Goal: Complete application form

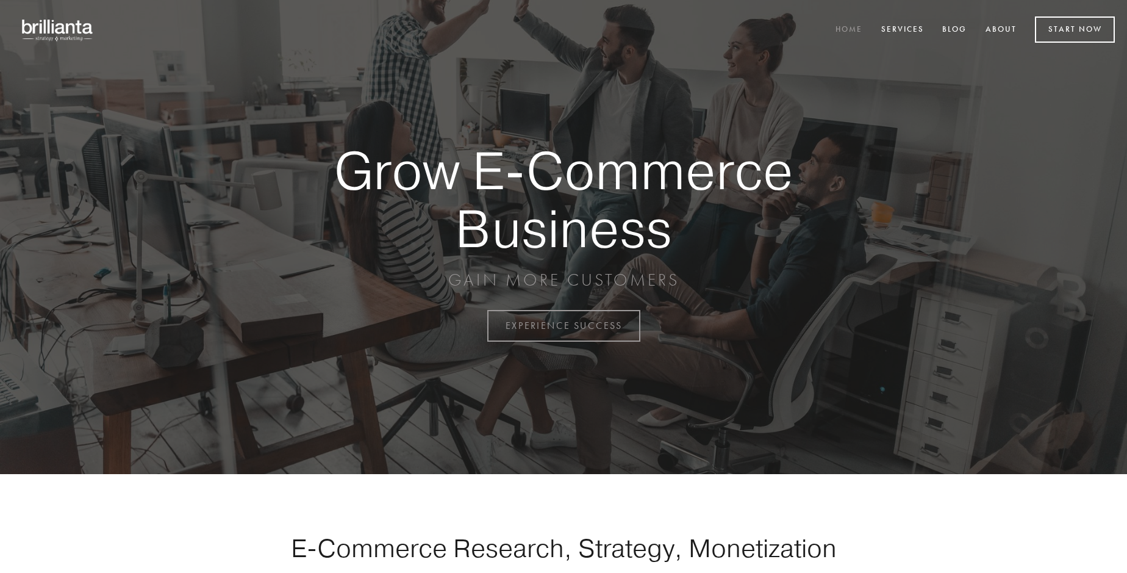
scroll to position [3198, 0]
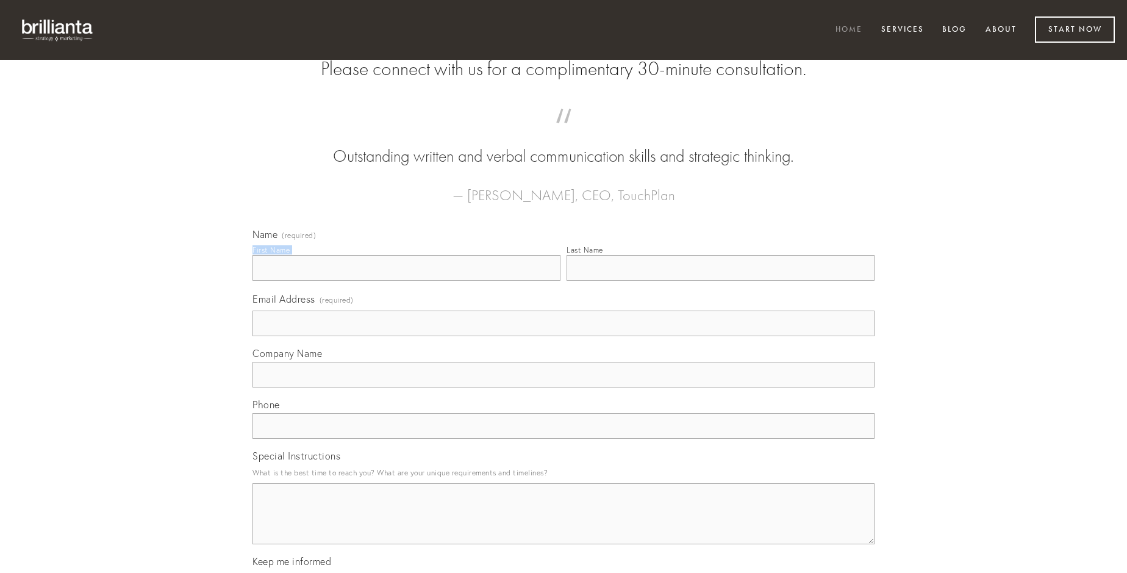
type input "[PERSON_NAME]"
click at [721, 281] on input "Last Name" at bounding box center [721, 268] width 308 height 26
type input "[PERSON_NAME]"
click at [564, 336] on input "Email Address (required)" at bounding box center [564, 324] width 622 height 26
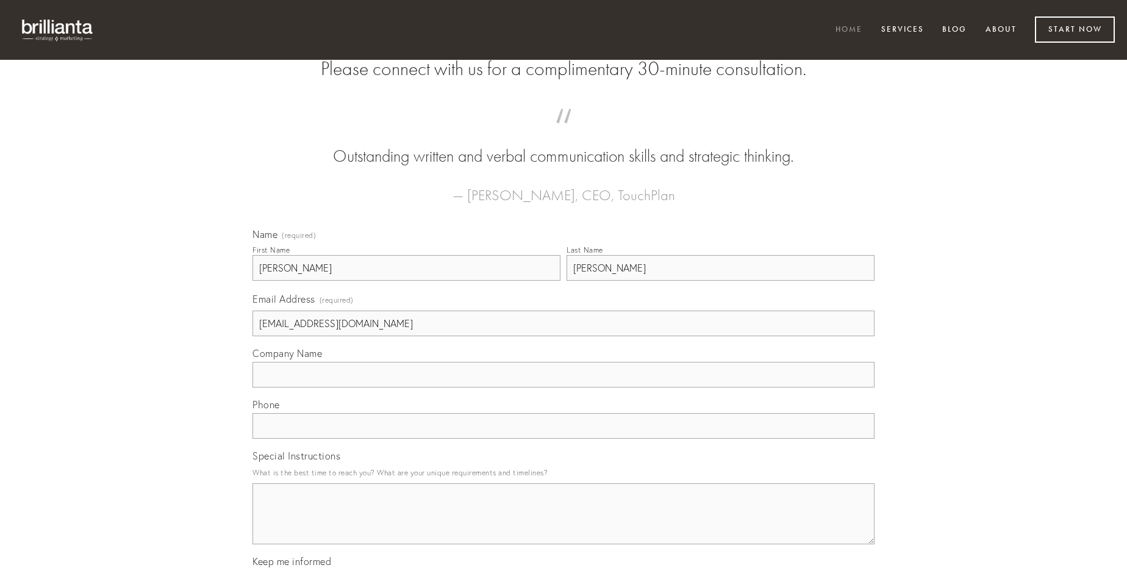
type input "[EMAIL_ADDRESS][DOMAIN_NAME]"
click at [564, 387] on input "Company Name" at bounding box center [564, 375] width 622 height 26
type input "conqueror"
click at [564, 439] on input "text" at bounding box center [564, 426] width 622 height 26
click at [564, 525] on textarea "Special Instructions" at bounding box center [564, 513] width 622 height 61
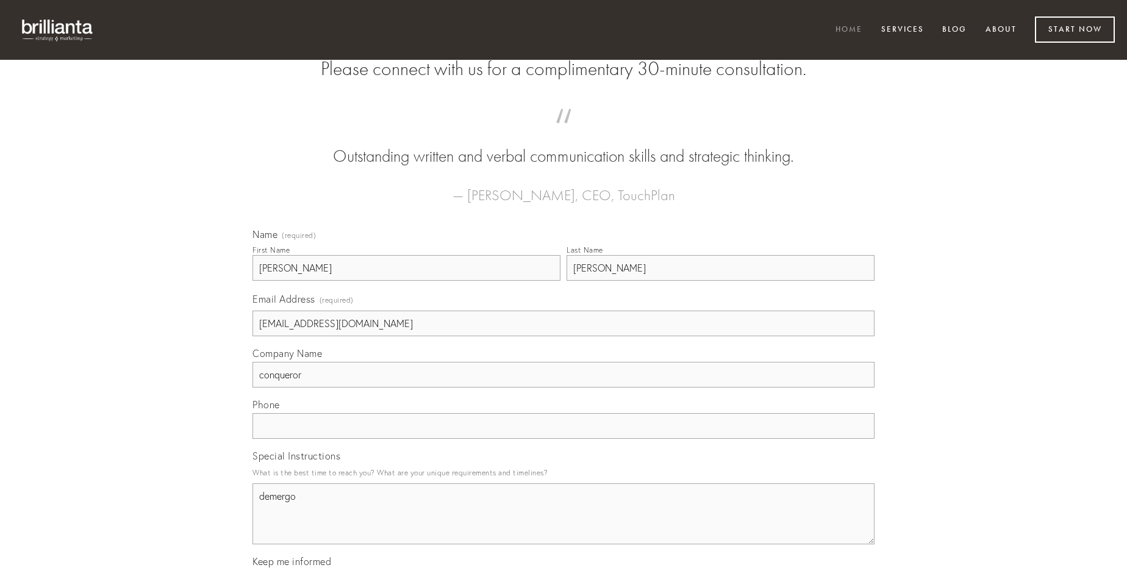
type textarea "demergo"
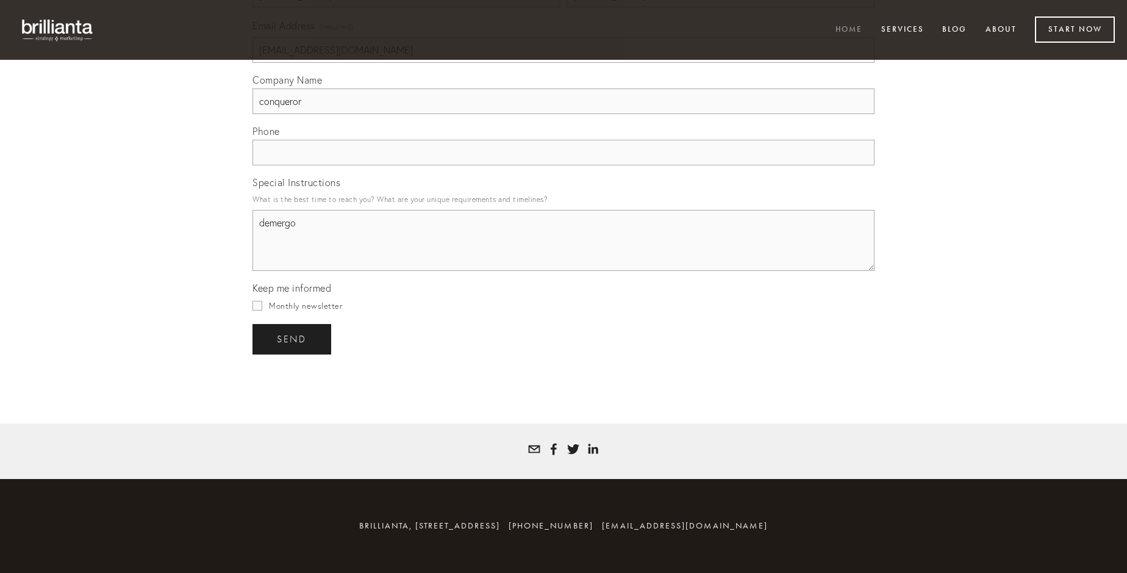
click at [293, 339] on span "send" at bounding box center [292, 339] width 30 height 11
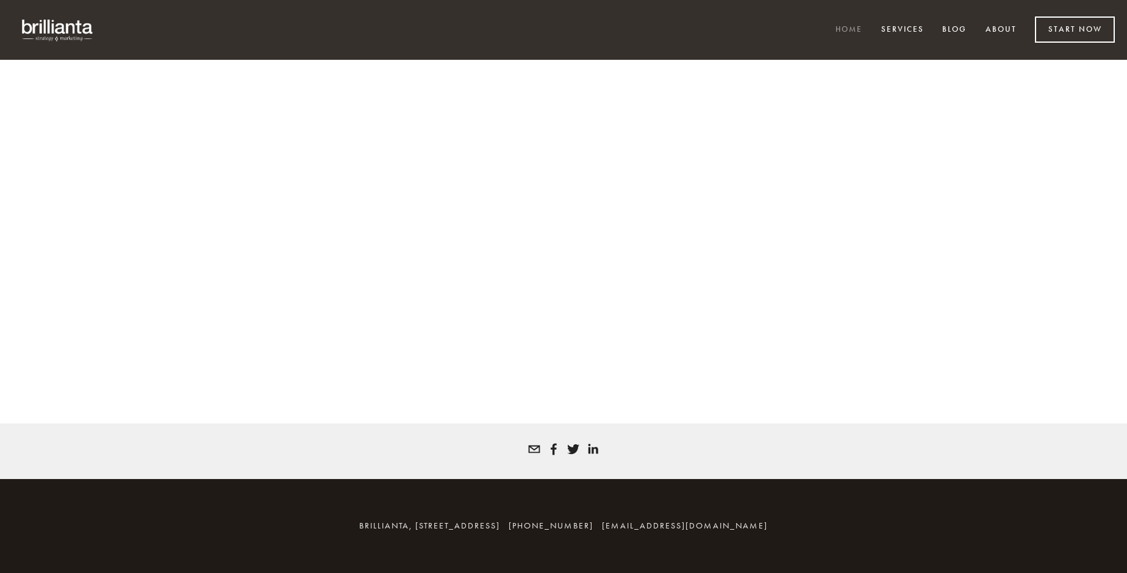
scroll to position [3182, 0]
